Goal: Find specific page/section: Find specific page/section

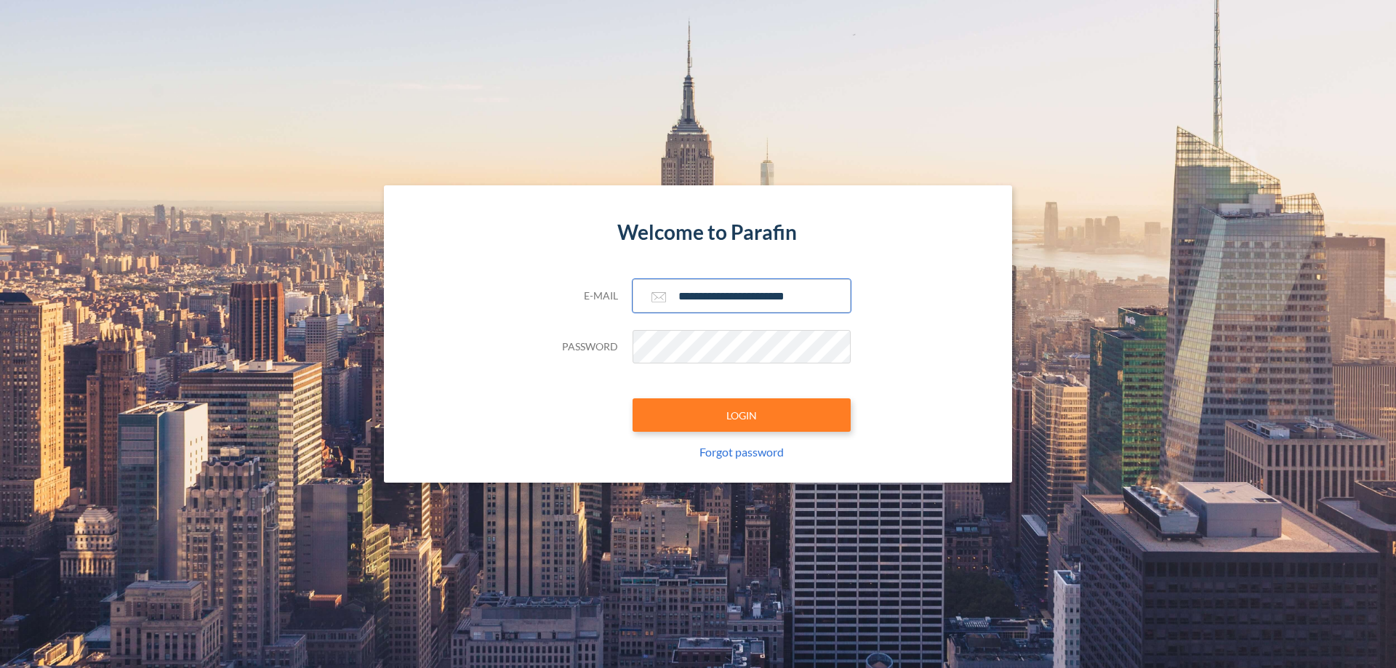
type input "**********"
click at [742, 415] on button "LOGIN" at bounding box center [742, 415] width 218 height 33
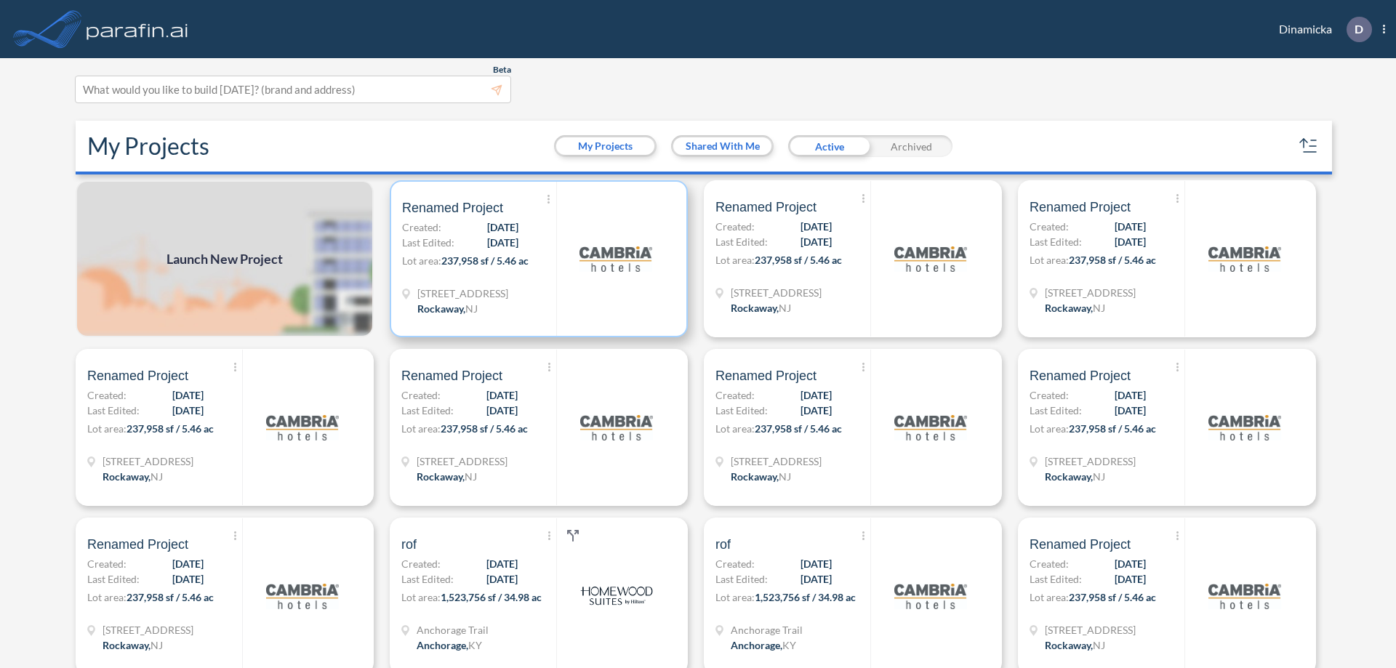
scroll to position [4, 0]
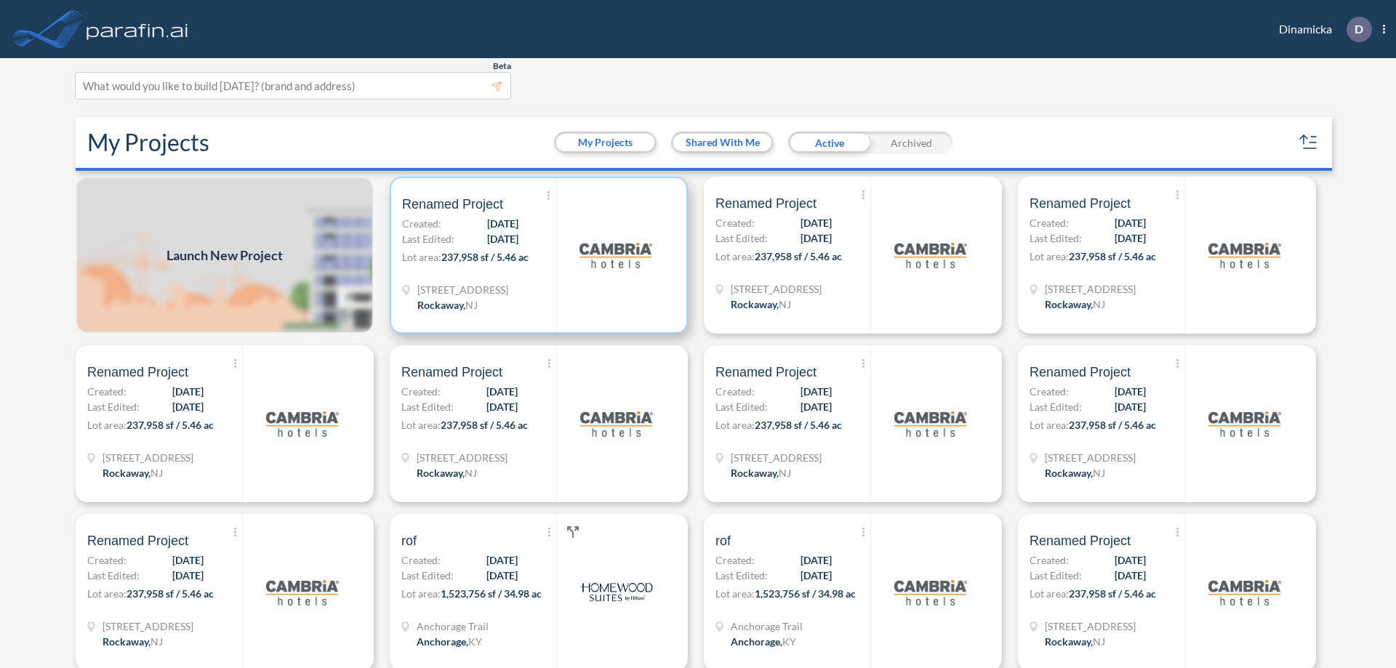
click at [536, 255] on p "Lot area: 237,958 sf / 5.46 ac" at bounding box center [479, 259] width 154 height 21
